Goal: Task Accomplishment & Management: Complete application form

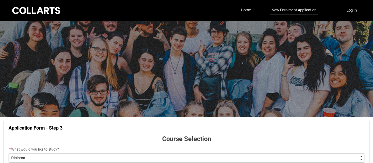
select select "WhichDegree_Diploma"
select select "ProgramChoice_Diploma.0015g00000jrDIJAA2"
select select "No_TextChoice"
select select "Starting_Term.a0pI70000004aTYIAY"
select select "WhichStudyMethod_Online"
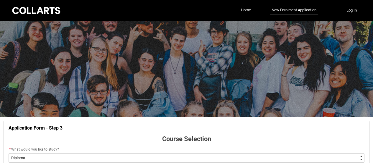
select select "WhichStudyLoad_FullTime"
select select "Year_12_Completition.Yes"
select select "[URL][DOMAIN_NAME]"
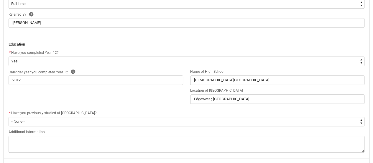
scroll to position [267, 0]
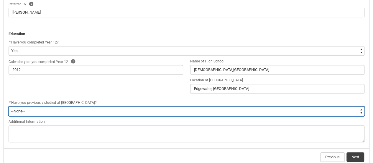
click at [61, 110] on select "--None-- Yes No" at bounding box center [187, 110] width 356 height 9
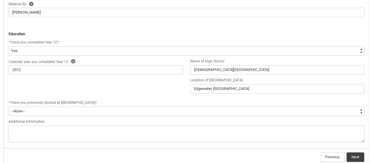
click at [74, 91] on div "Calendar year you completed Year 12 Help 2012 Name of High School [GEOGRAPHIC_D…" at bounding box center [186, 78] width 363 height 41
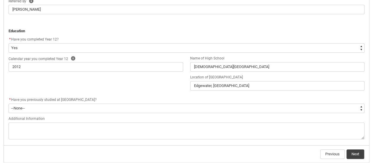
scroll to position [296, 0]
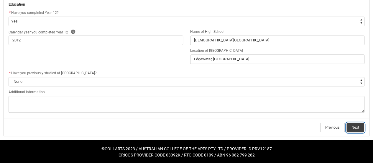
click at [357, 128] on button "Next" at bounding box center [356, 127] width 18 height 9
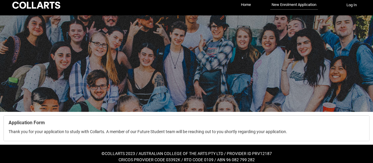
scroll to position [11, 0]
